Goal: Task Accomplishment & Management: Use online tool/utility

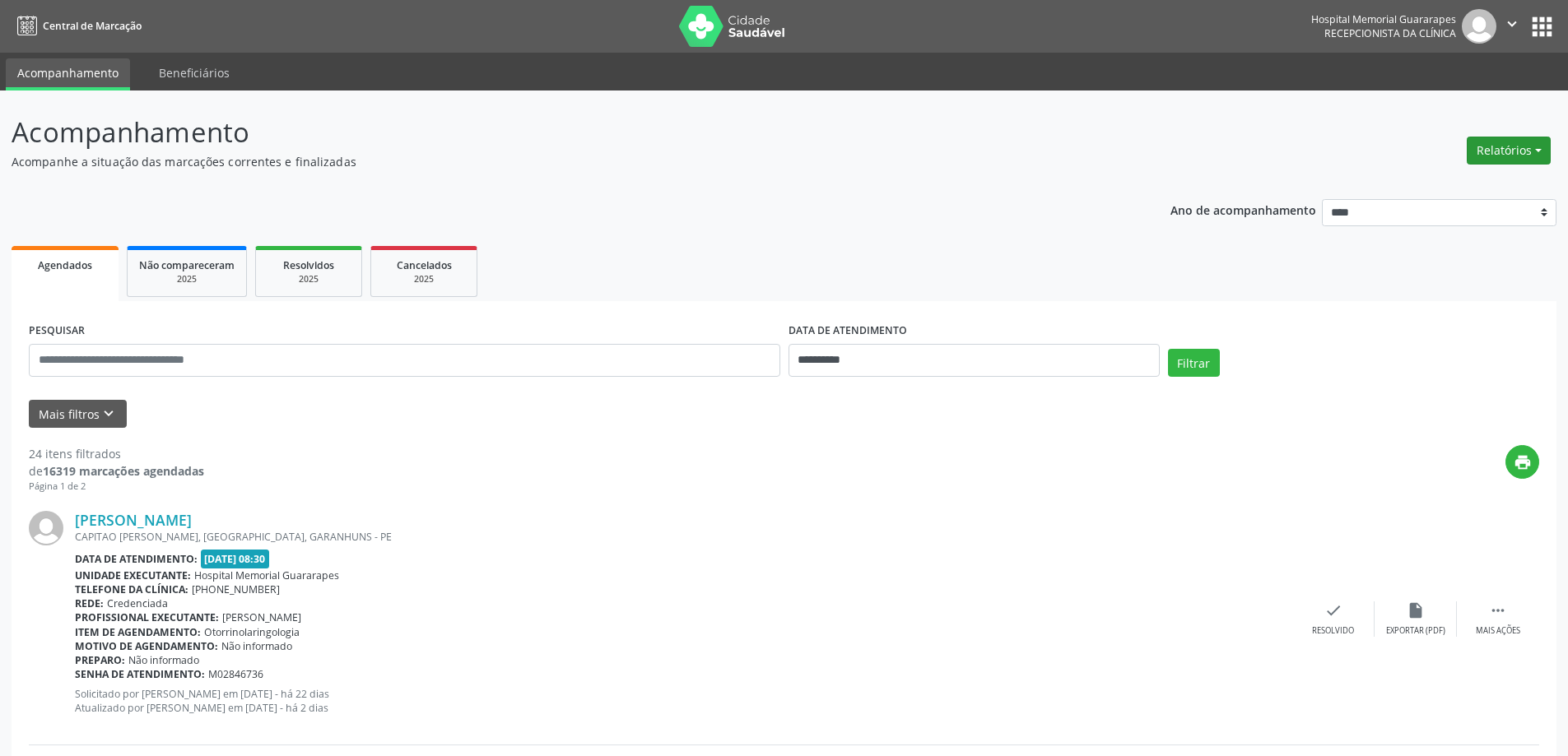
click at [1544, 150] on button "Relatórios" at bounding box center [1509, 150] width 84 height 28
click at [1440, 187] on link "Agendamentos" at bounding box center [1464, 186] width 177 height 23
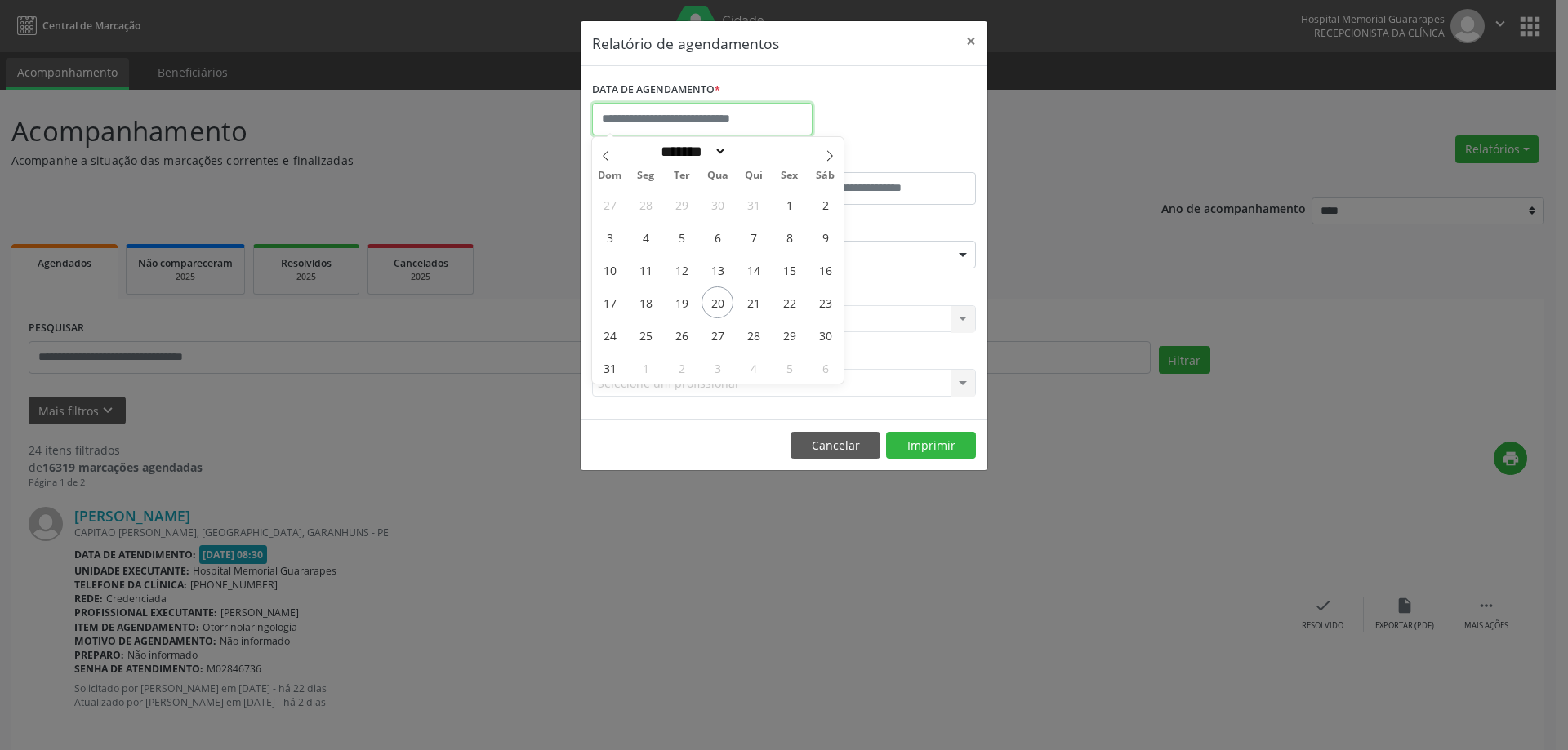
click at [715, 112] on input "text" at bounding box center [703, 119] width 220 height 33
click at [747, 298] on span "21" at bounding box center [753, 302] width 32 height 32
type input "**********"
click at [747, 298] on span "21" at bounding box center [753, 302] width 32 height 32
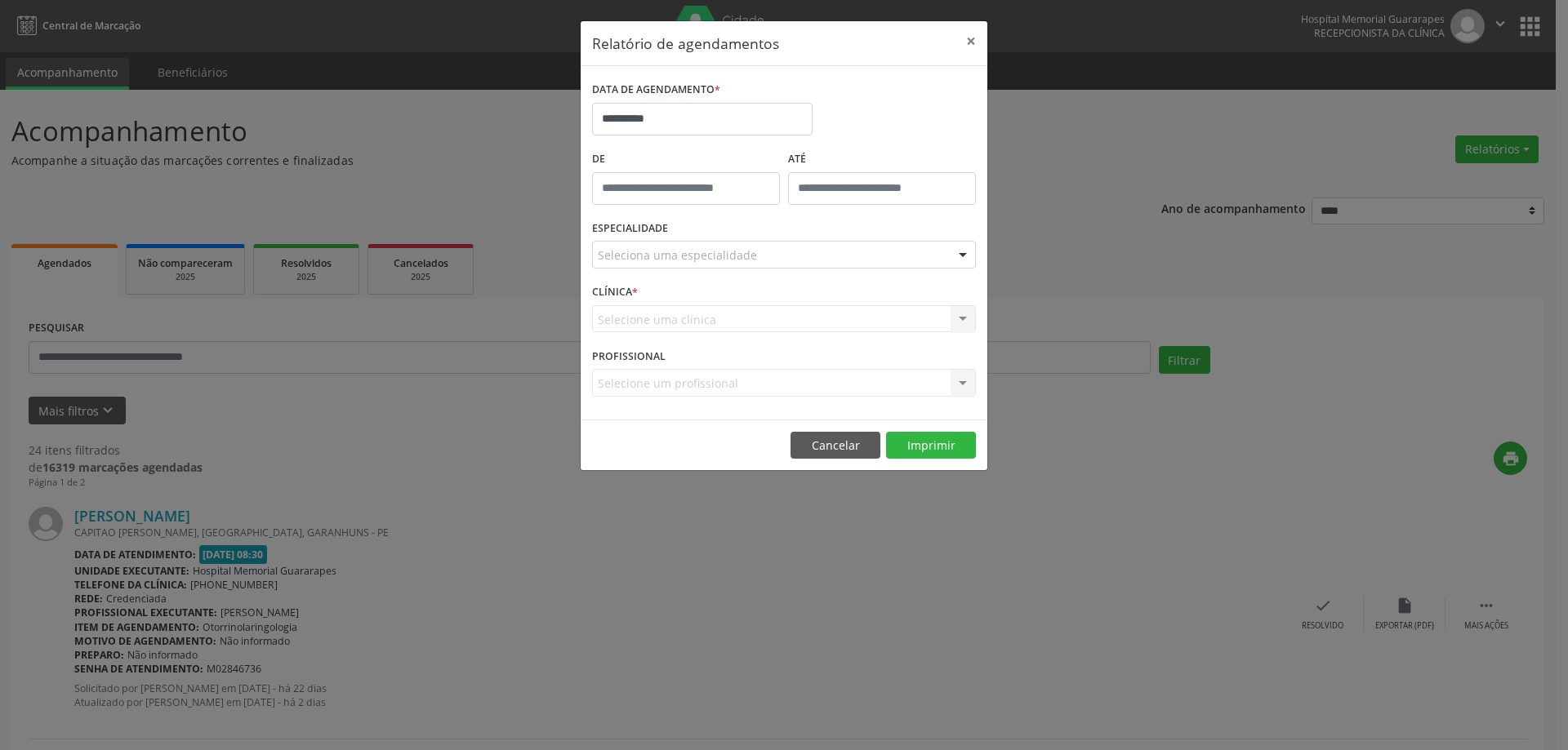
click at [797, 252] on div "Seleciona uma especialidade" at bounding box center [784, 255] width 384 height 28
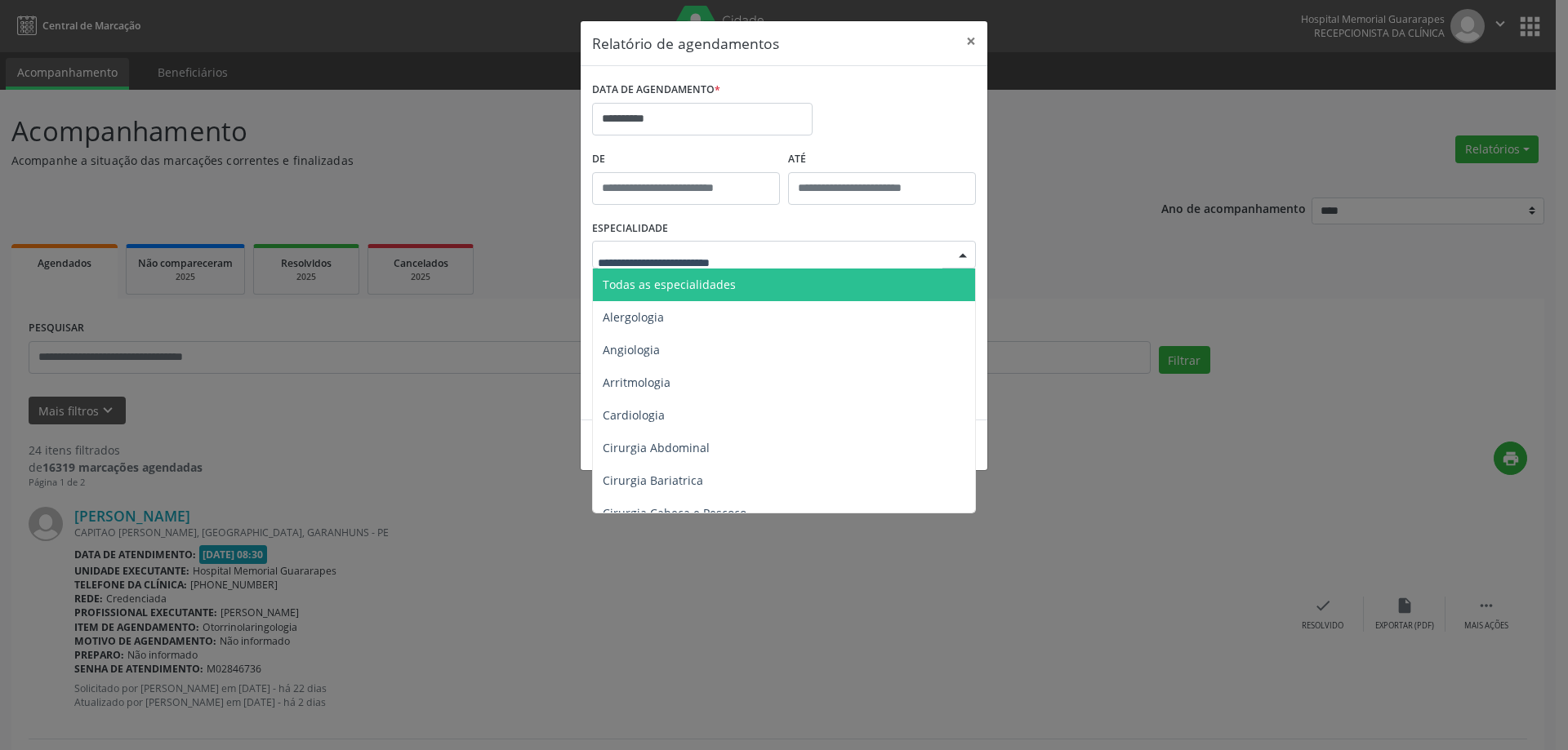
drag, startPoint x: 779, startPoint y: 283, endPoint x: 811, endPoint y: 294, distance: 33.8
click at [782, 283] on span "Todas as especialidades" at bounding box center [784, 285] width 385 height 33
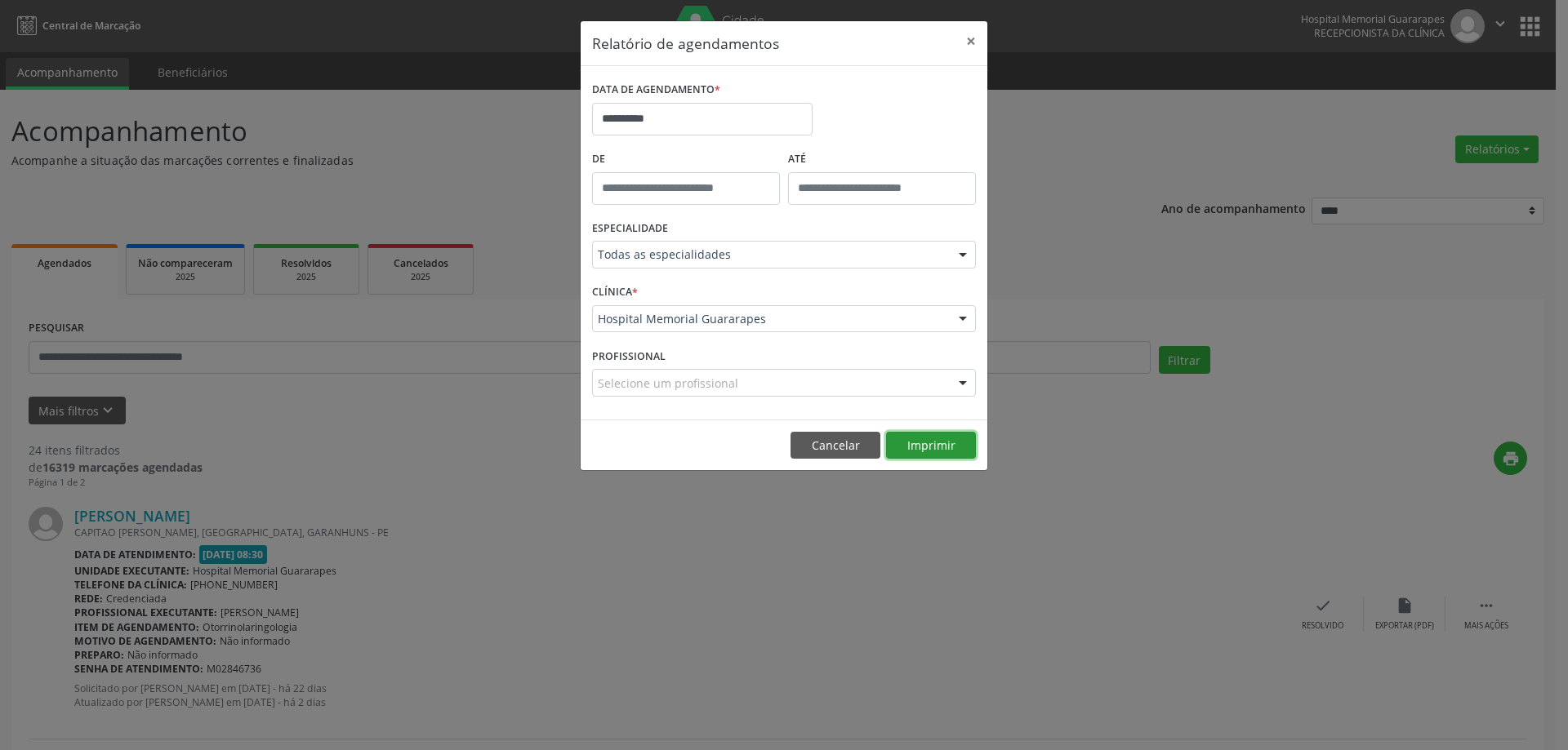
click at [921, 441] on button "Imprimir" at bounding box center [931, 446] width 90 height 28
